Goal: Transaction & Acquisition: Purchase product/service

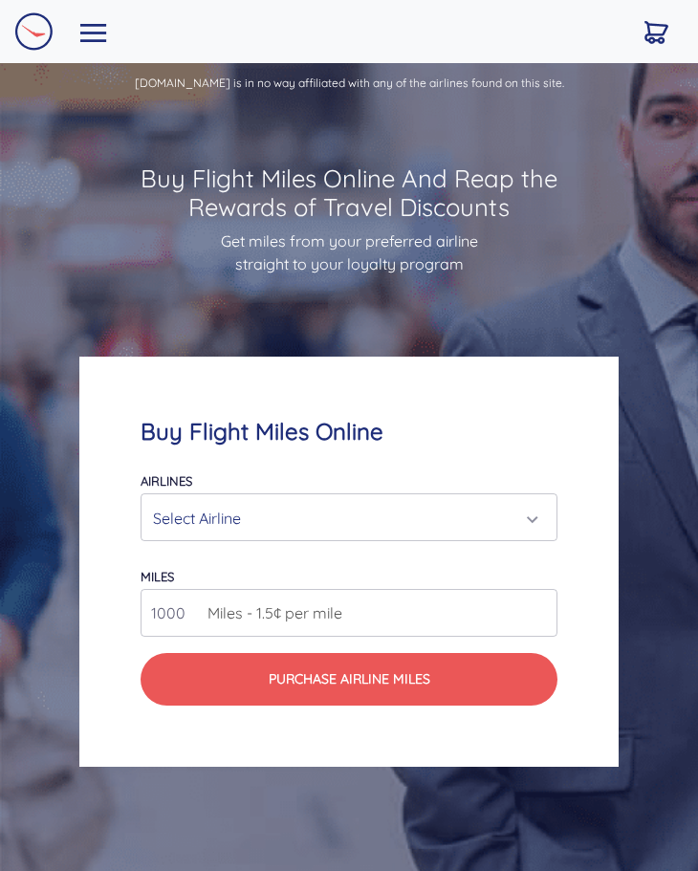
click at [400, 506] on div "Select Airline" at bounding box center [343, 518] width 381 height 36
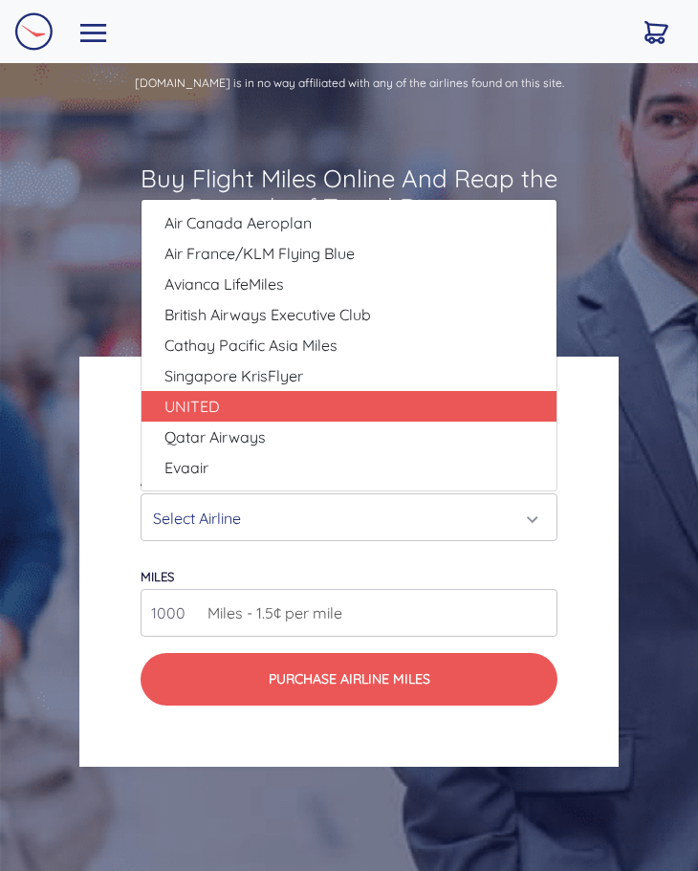
click at [347, 421] on link "UNITED" at bounding box center [349, 406] width 415 height 31
select select "UNITED"
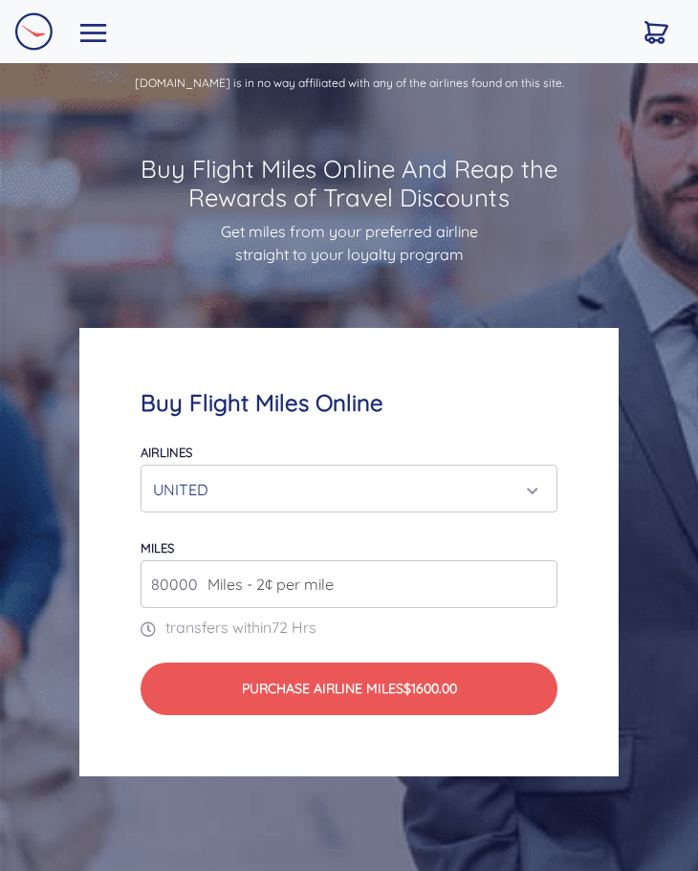
click at [522, 583] on input "80000" at bounding box center [349, 584] width 417 height 48
click at [537, 583] on input "81000" at bounding box center [349, 584] width 417 height 48
click at [539, 597] on input "81000" at bounding box center [349, 584] width 417 height 48
type input "80000"
click at [539, 585] on input "80000" at bounding box center [349, 584] width 417 height 48
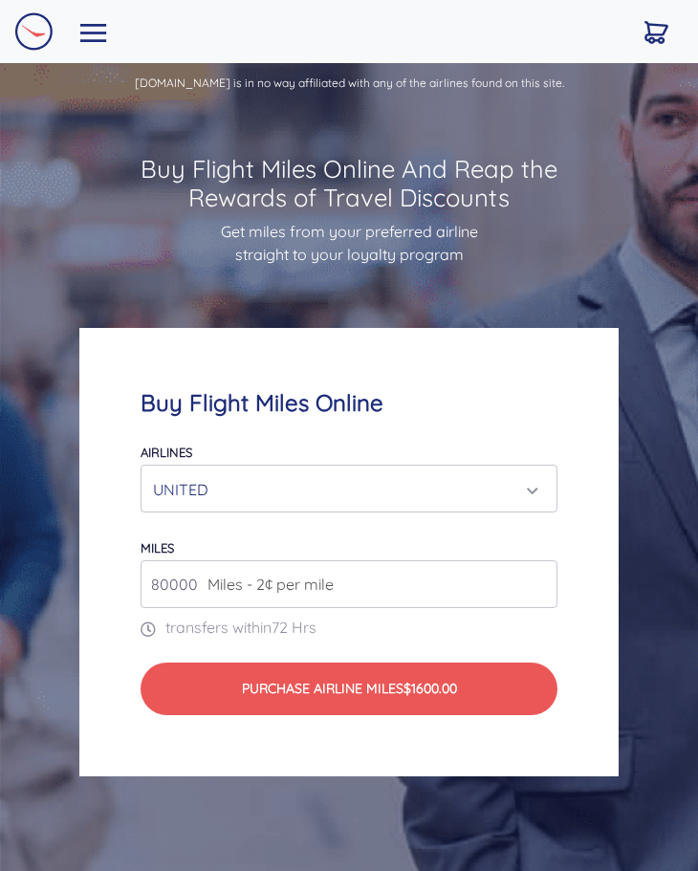
click at [537, 564] on input "80000" at bounding box center [349, 584] width 417 height 48
drag, startPoint x: 193, startPoint y: 579, endPoint x: -115, endPoint y: 623, distance: 311.1
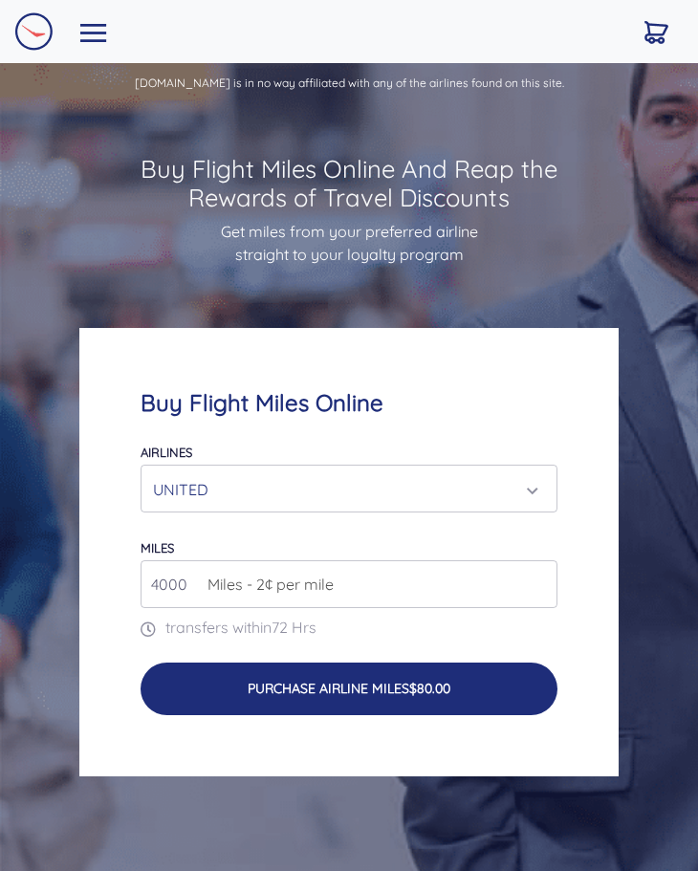
click at [374, 696] on button "Purchase Airline Miles $80.00" at bounding box center [349, 690] width 417 height 54
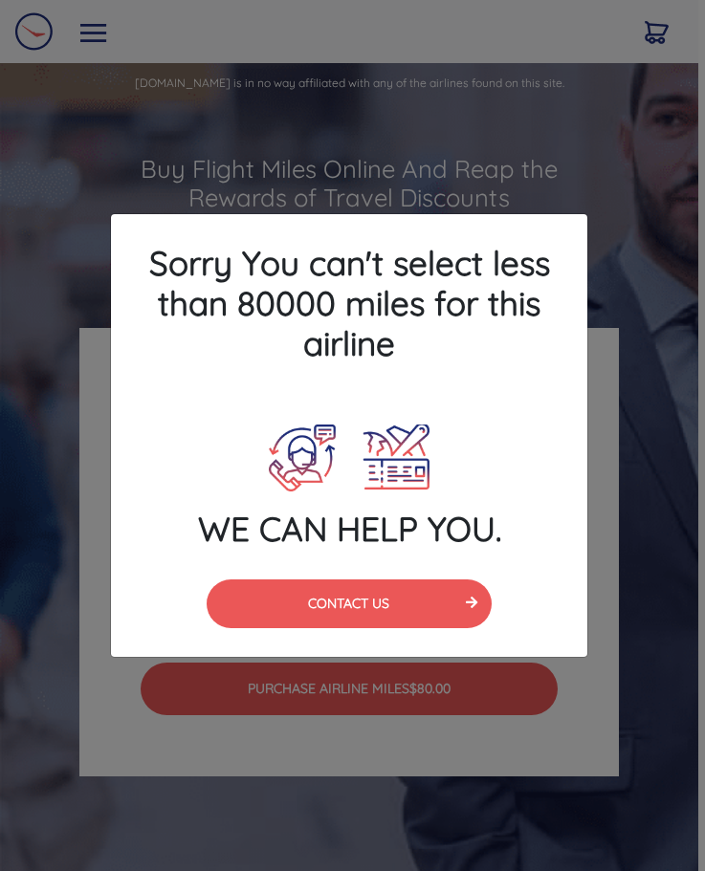
click at [637, 159] on div "Sorry You can't select less than 80000 miles for this airline WE CAN HELP YOU. …" at bounding box center [352, 435] width 705 height 871
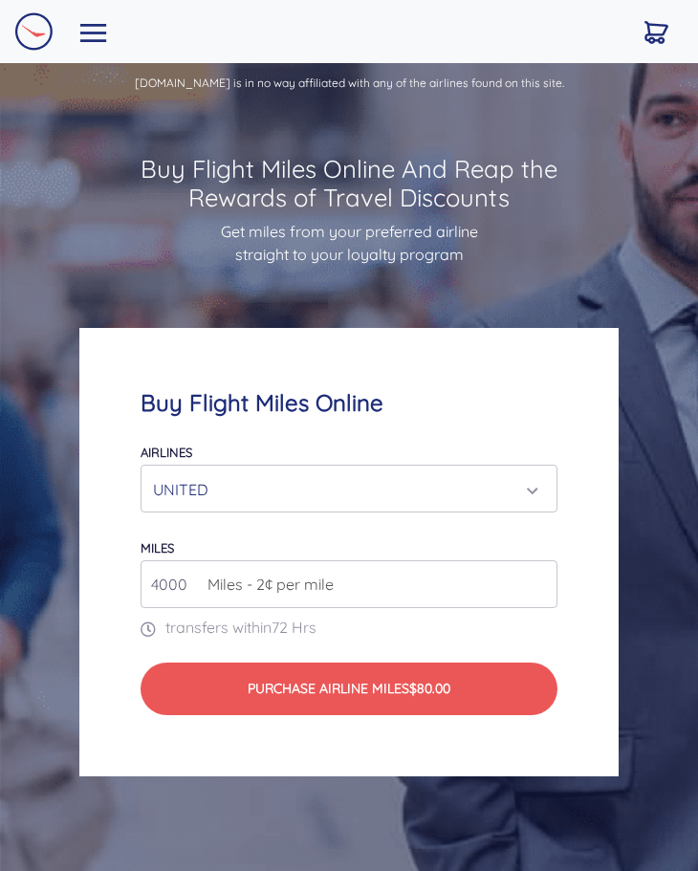
click at [275, 477] on div "UNITED" at bounding box center [343, 489] width 381 height 36
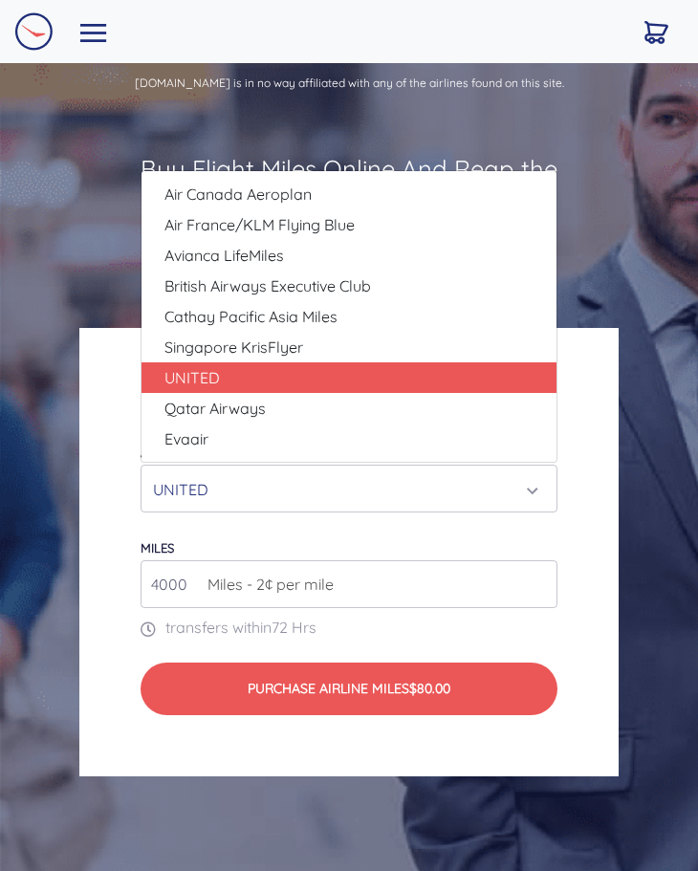
click at [308, 570] on input "4000" at bounding box center [349, 584] width 417 height 48
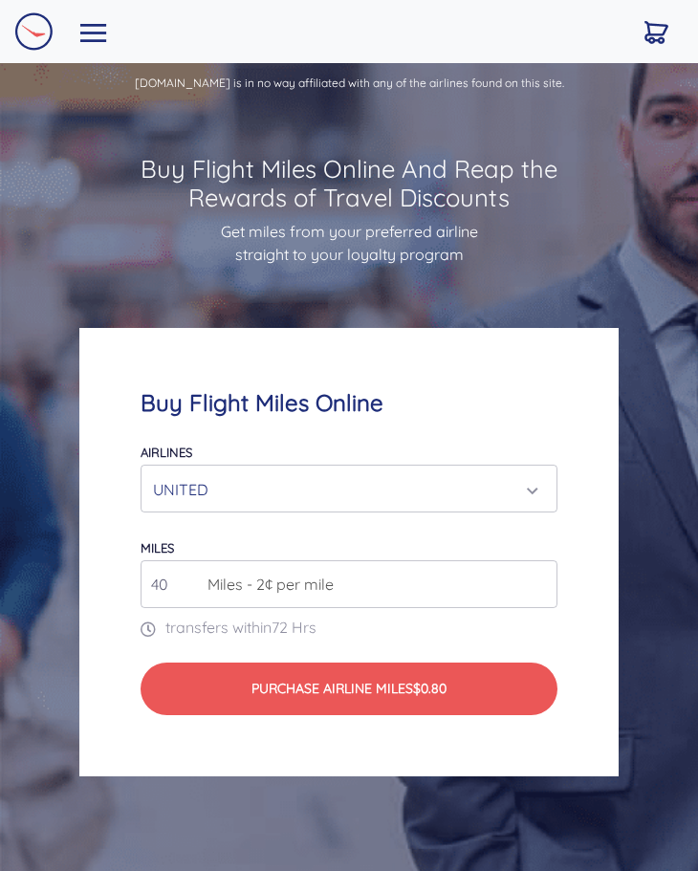
type input "4"
type input "80000"
click at [300, 480] on div "UNITED" at bounding box center [343, 489] width 381 height 36
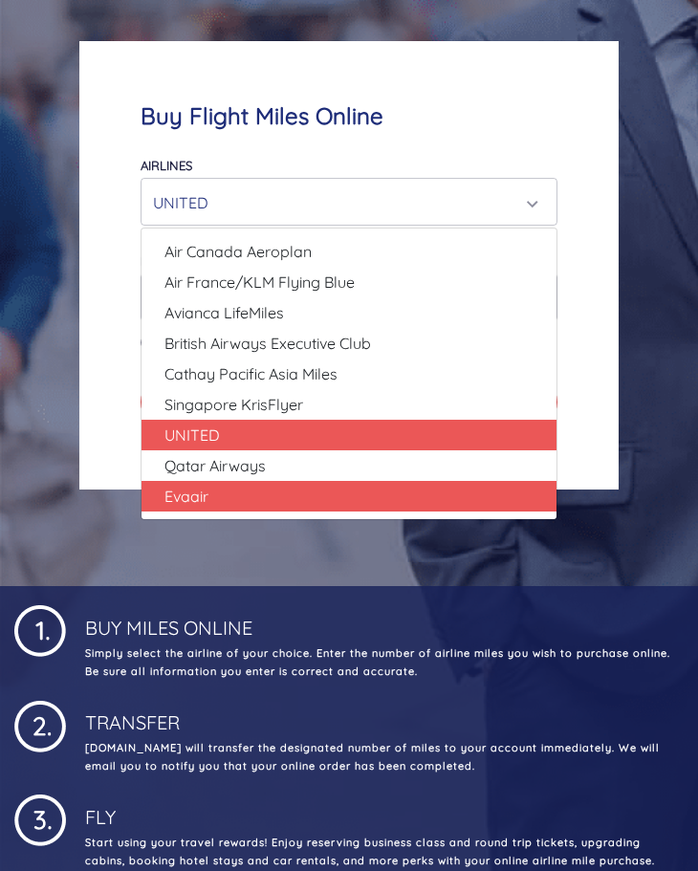
scroll to position [191, 0]
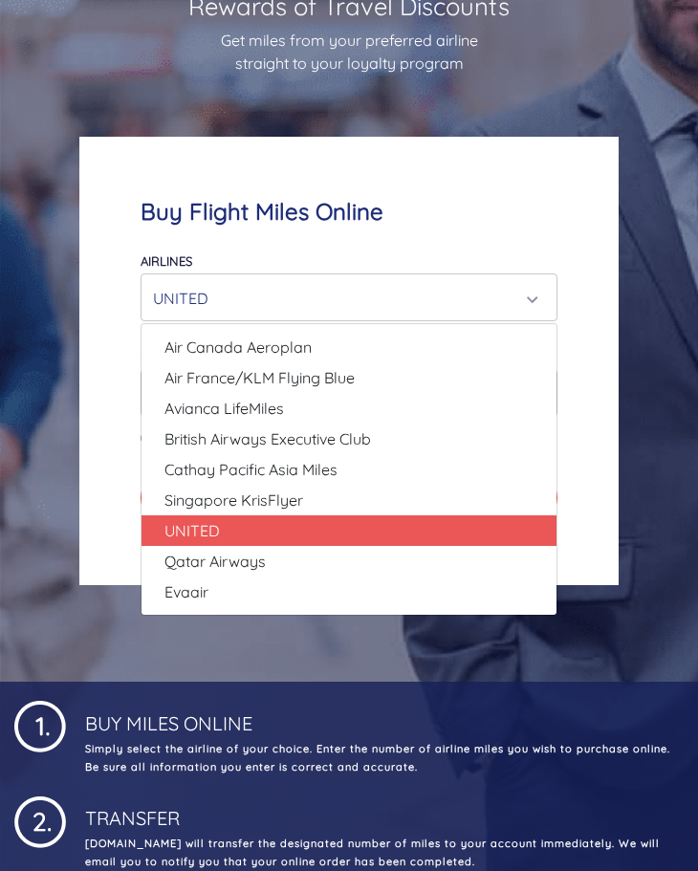
click at [335, 277] on div "UNITED" at bounding box center [349, 297] width 415 height 46
